Goal: Task Accomplishment & Management: Manage account settings

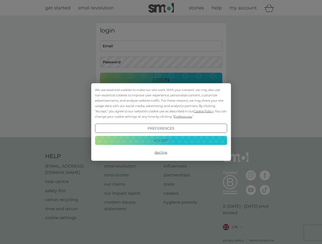
click at [203, 111] on span "Cookie Policy" at bounding box center [204, 112] width 20 height 4
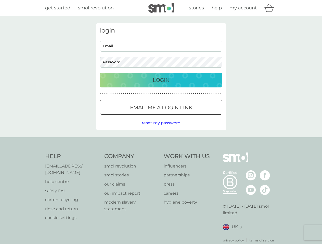
click at [182, 117] on div "login Email Password Login ● ● ● ● ● ● ● ● ● ● ● ● ● ● ● ● ● ● ● ● ● ● ● ● ● ● …" at bounding box center [161, 76] width 130 height 107
click at [161, 129] on div "login Email Password Login ● ● ● ● ● ● ● ● ● ● ● ● ● ● ● ● ● ● ● ● ● ● ● ● ● ● …" at bounding box center [161, 76] width 130 height 107
click at [161, 153] on div "Help [EMAIL_ADDRESS][DOMAIN_NAME] help centre safety first carton recycling rin…" at bounding box center [161, 198] width 232 height 90
click at [161, 141] on div "Help [EMAIL_ADDRESS][DOMAIN_NAME] help centre safety first carton recycling rin…" at bounding box center [161, 198] width 322 height 121
